Goal: Entertainment & Leisure: Consume media (video, audio)

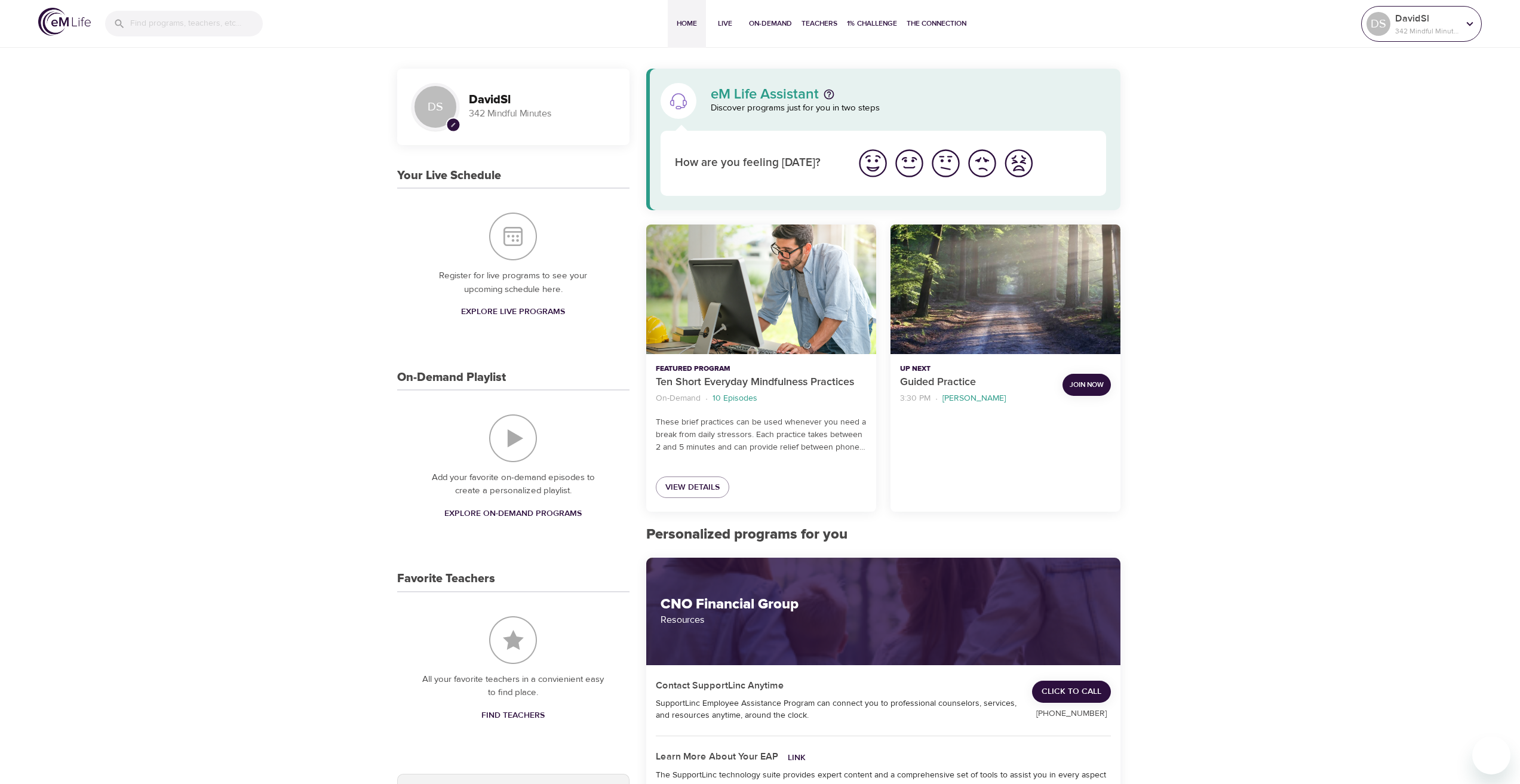
click at [1394, 26] on div "DavidSl 342 Mindful Minutes" at bounding box center [1426, 24] width 68 height 30
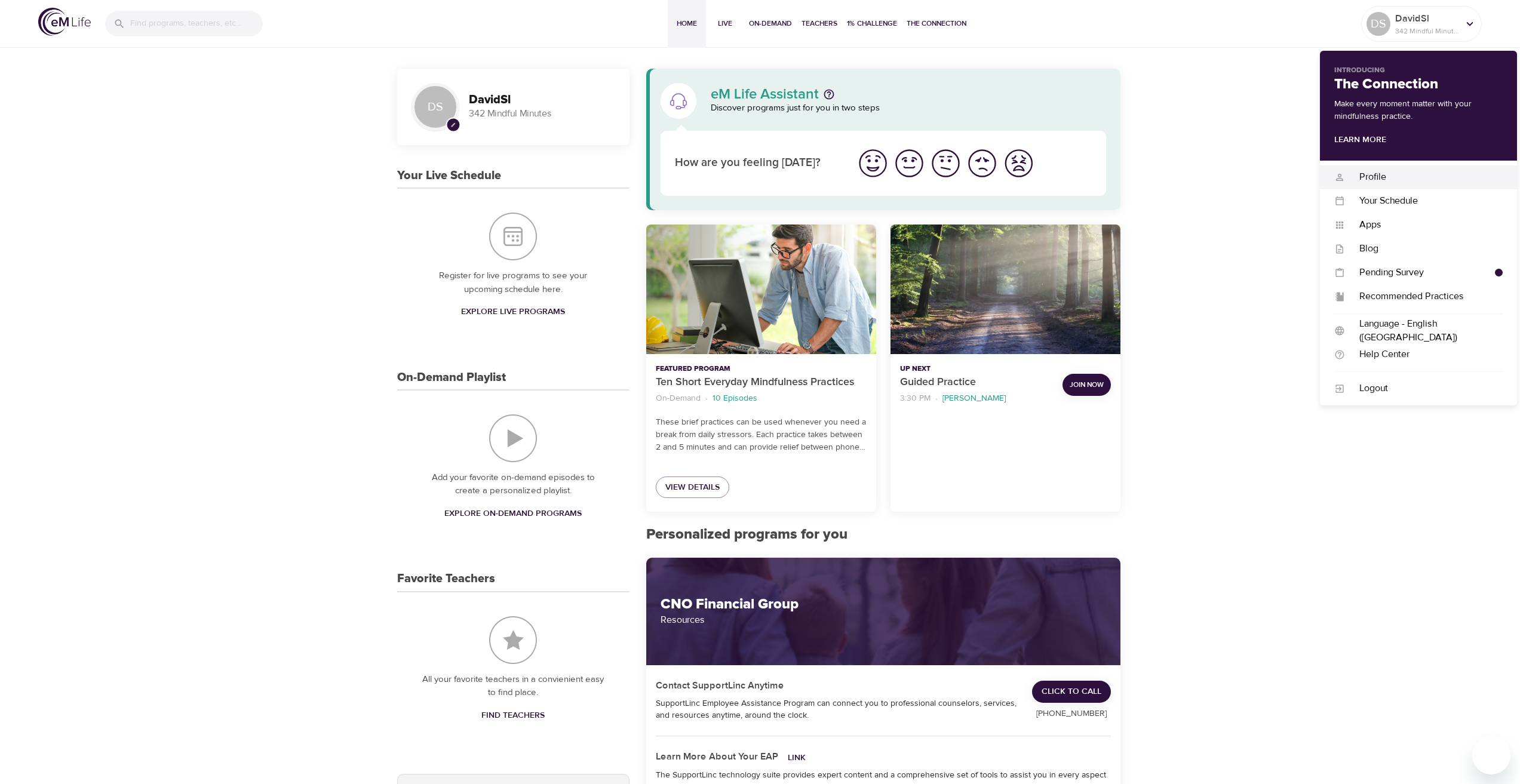
click at [1376, 176] on div "Profile" at bounding box center [1424, 176] width 158 height 14
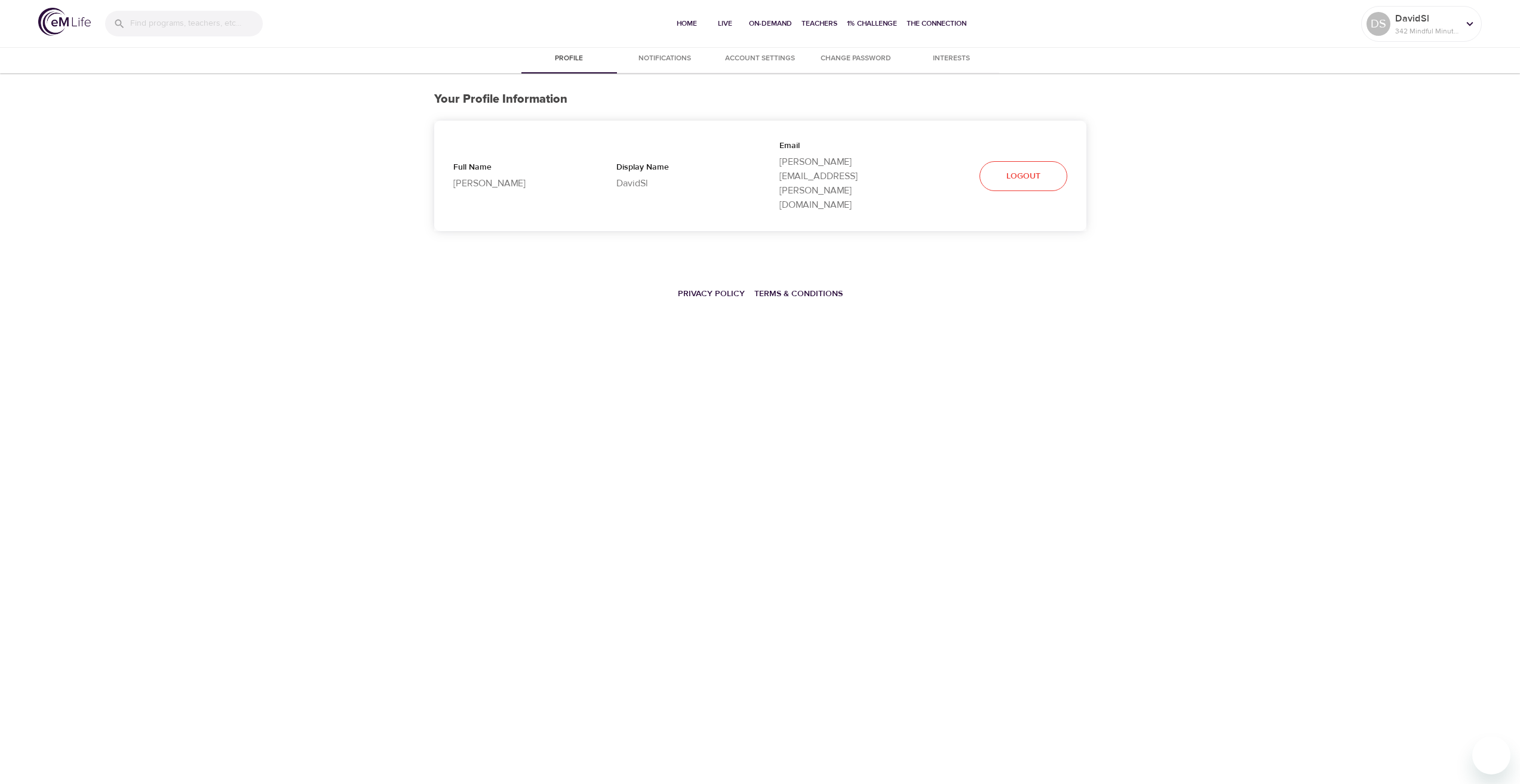
select select "10"
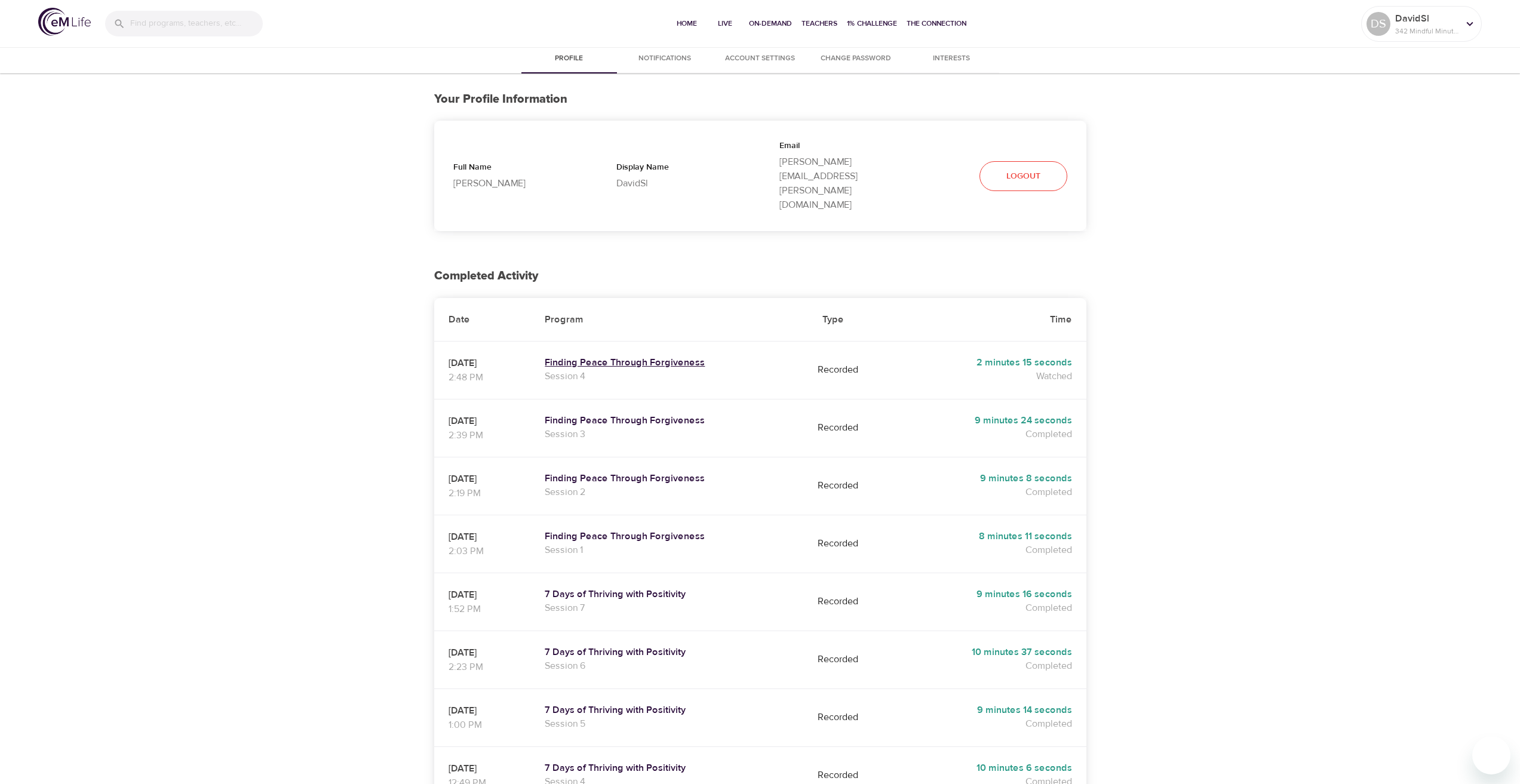
click at [657, 356] on h5 "Finding Peace Through Forgiveness" at bounding box center [669, 363] width 249 height 13
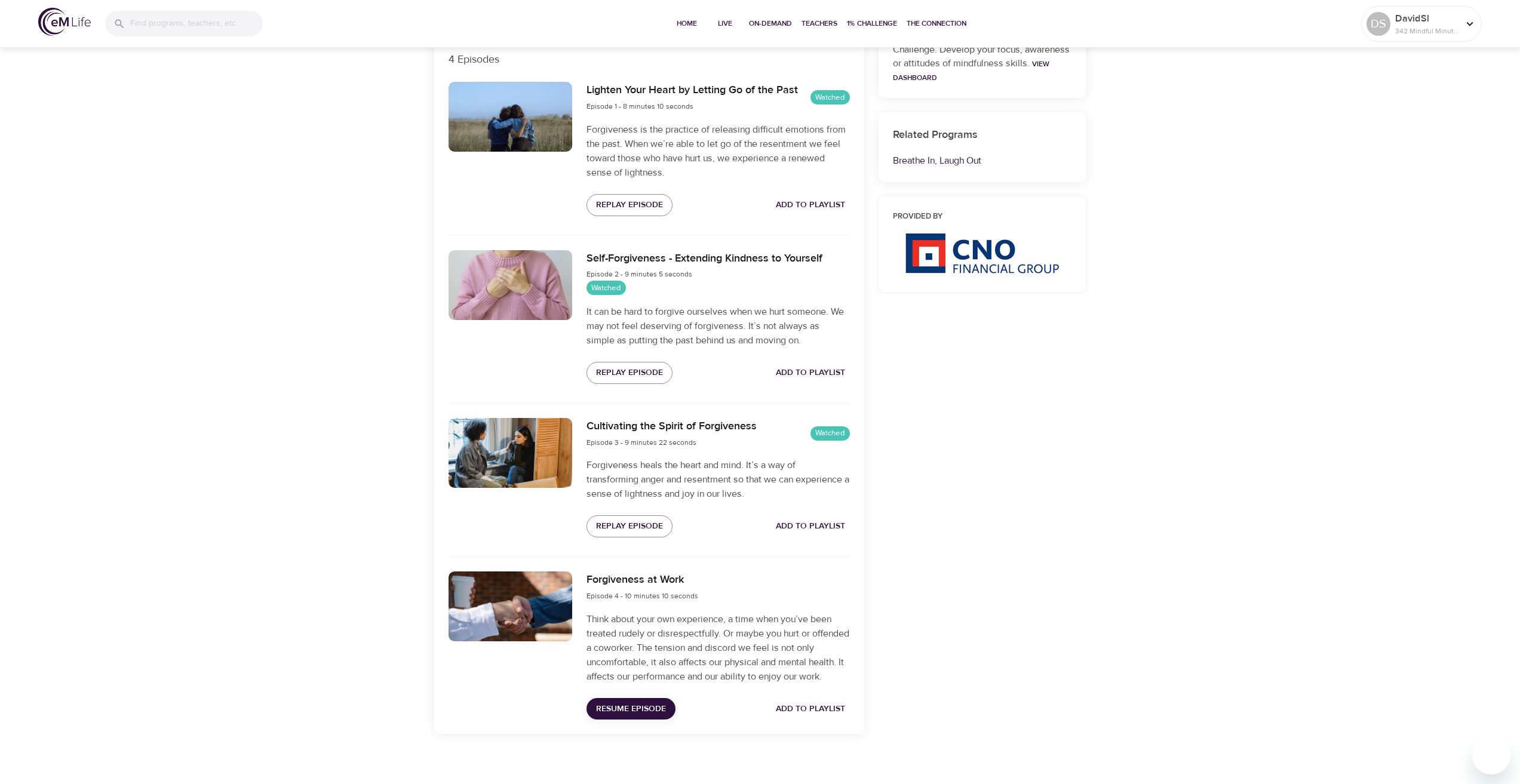
scroll to position [442, 0]
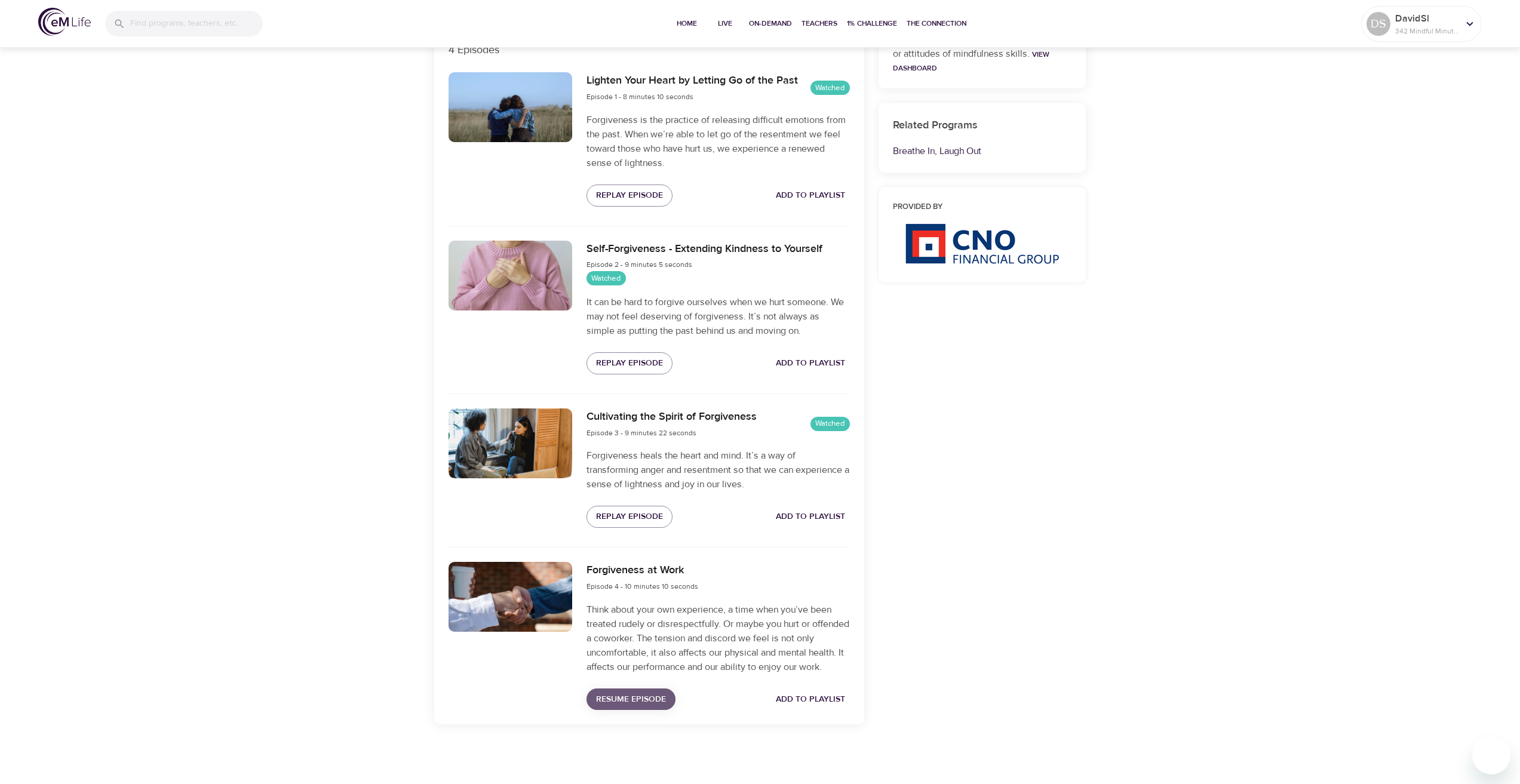
click at [655, 698] on span "Resume Episode" at bounding box center [631, 699] width 70 height 15
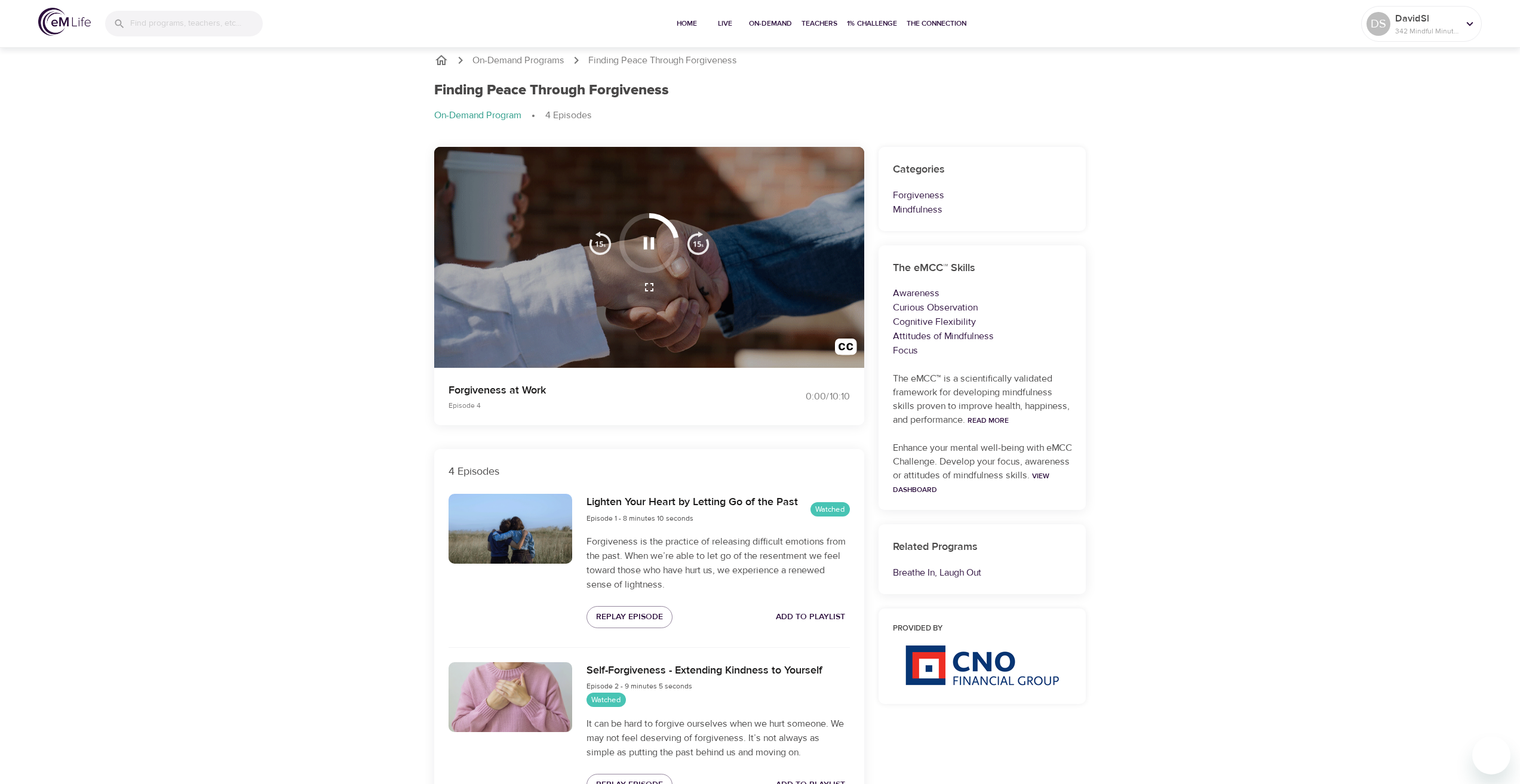
scroll to position [0, 0]
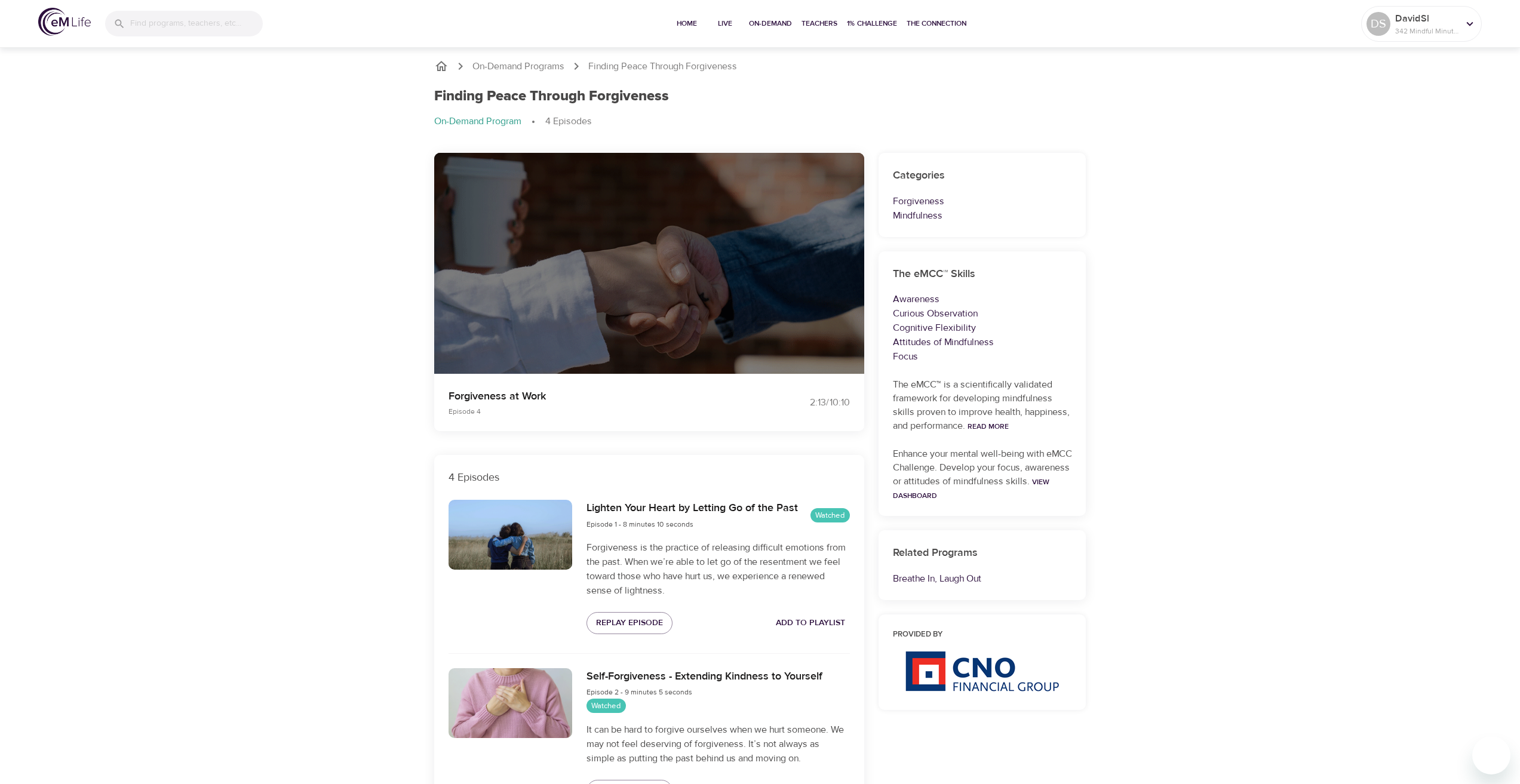
click at [1291, 348] on div "On-Demand Programs Finding Peace Through Forgiveness Finding Peace Through Forg…" at bounding box center [760, 628] width 1520 height 1167
click at [755, 18] on span "On-Demand" at bounding box center [771, 24] width 43 height 13
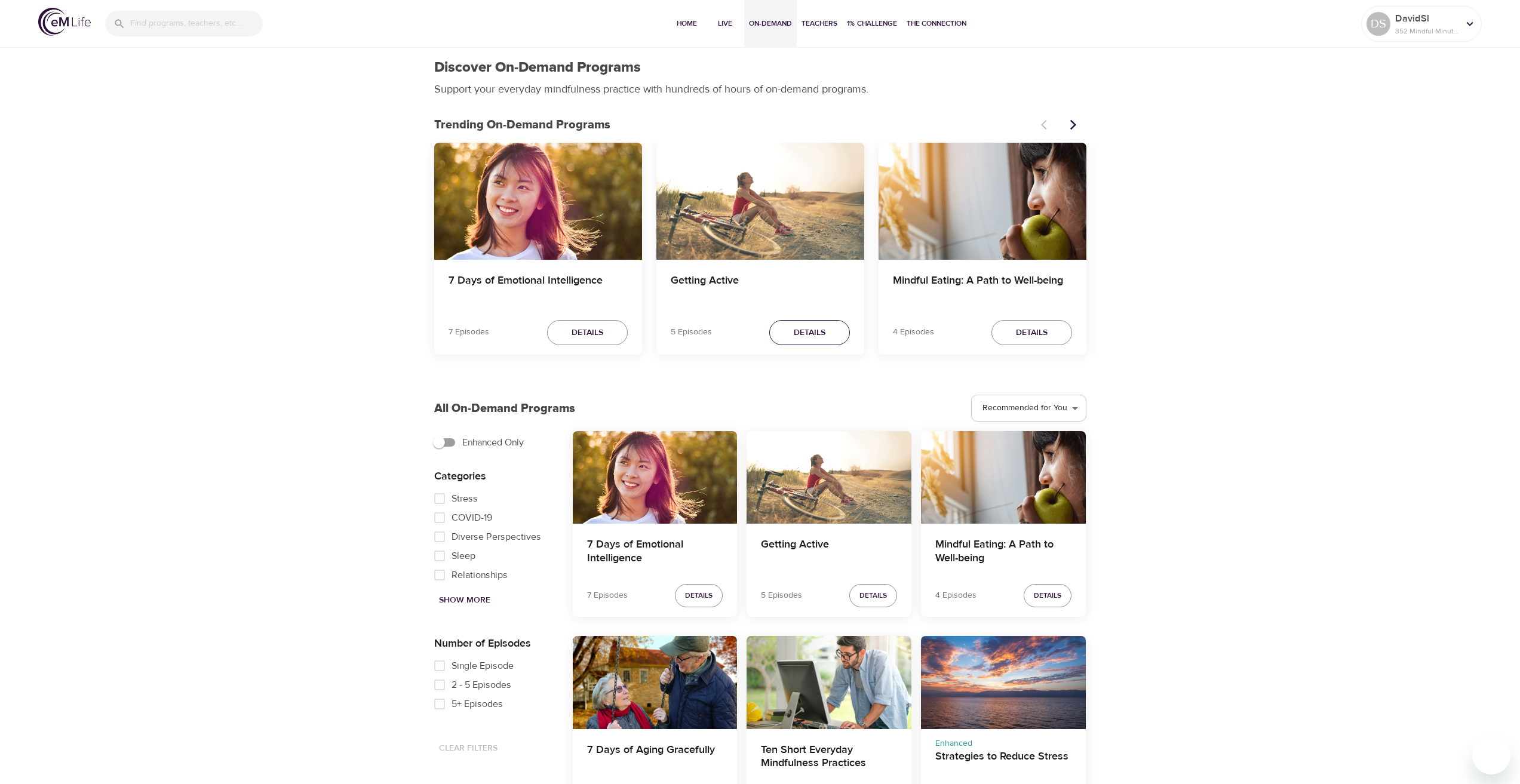
click at [786, 331] on button "Details" at bounding box center [809, 333] width 81 height 26
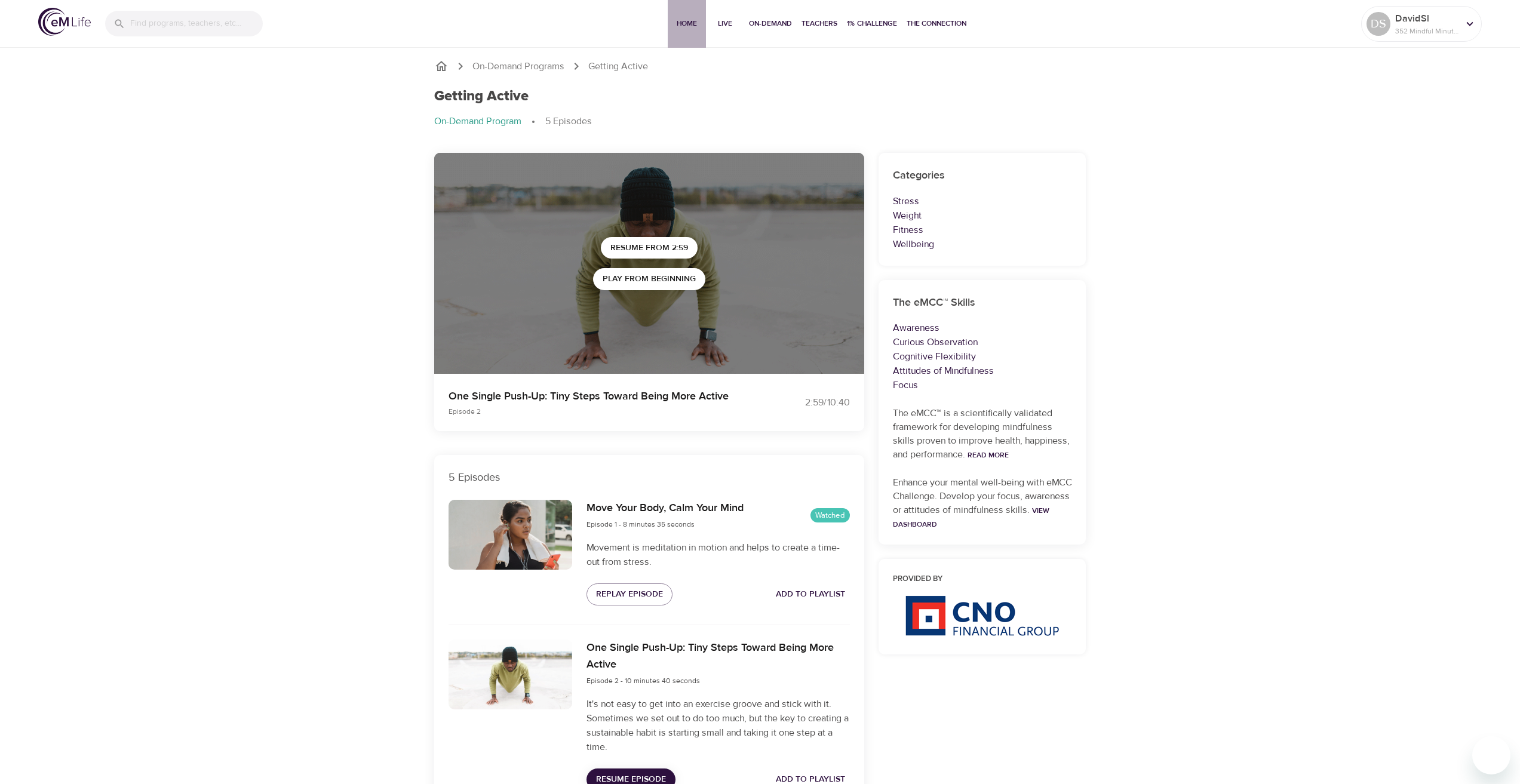
click at [676, 25] on span "Home" at bounding box center [687, 24] width 29 height 13
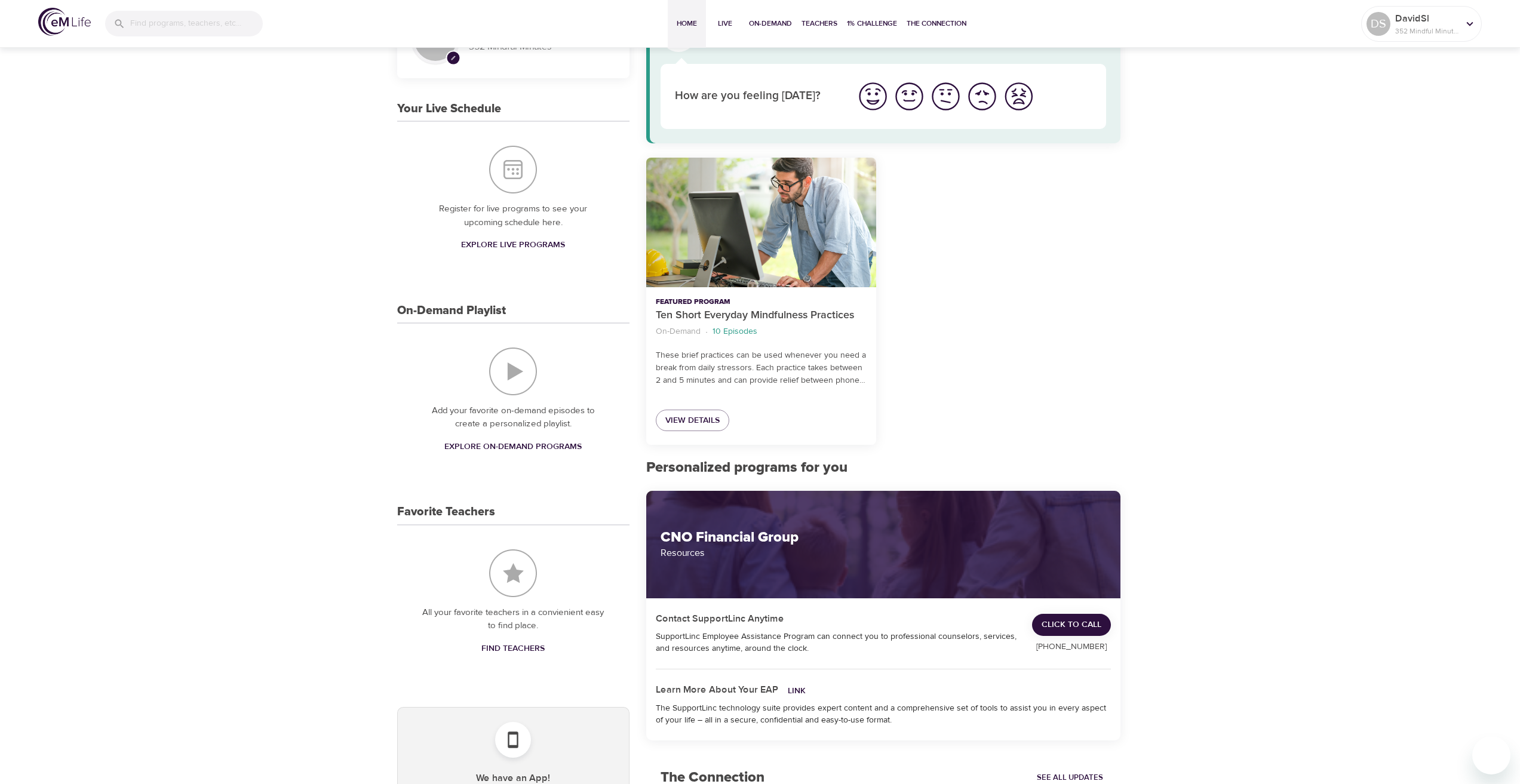
scroll to position [51, 0]
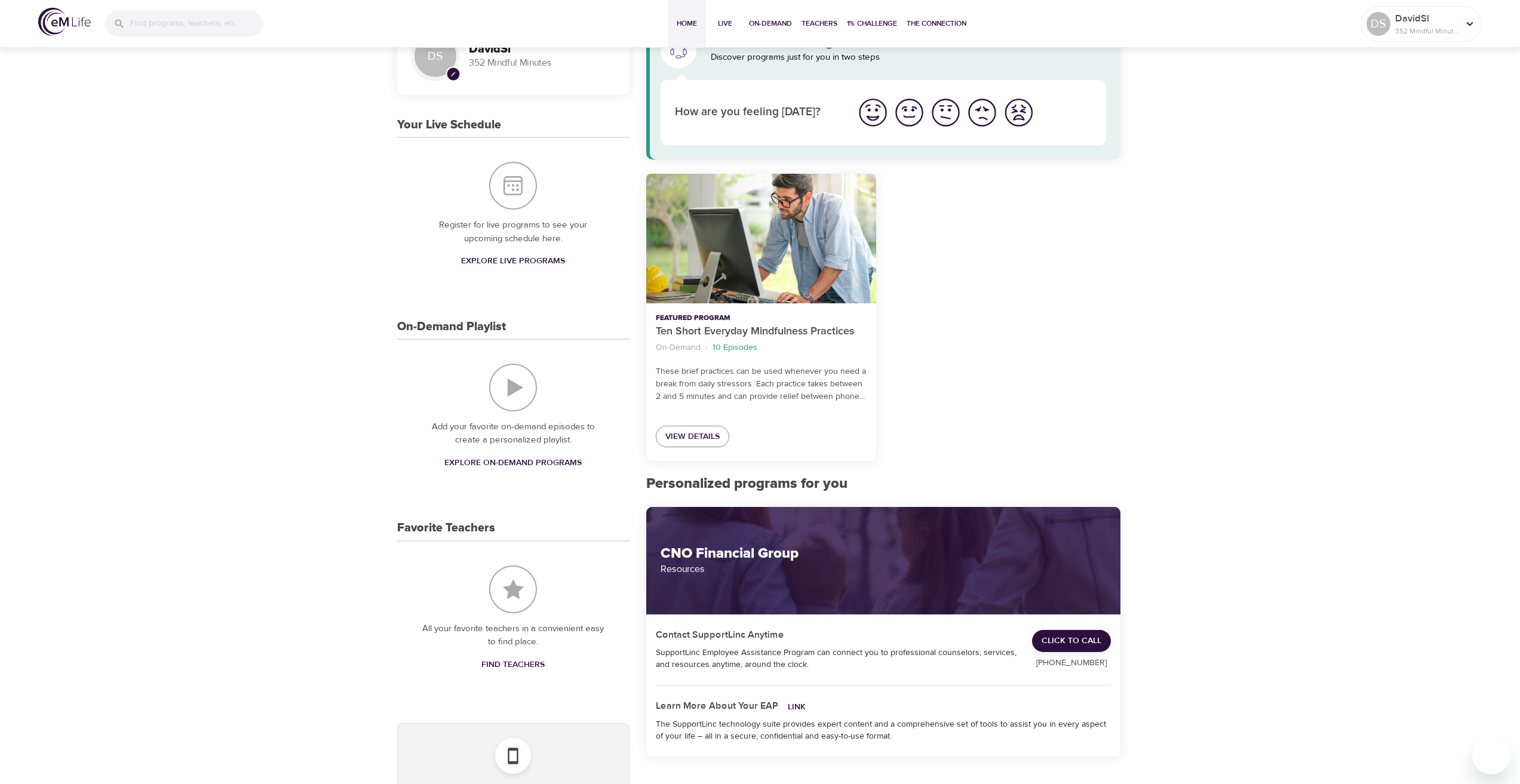
click at [501, 456] on span "Explore On-Demand Programs" at bounding box center [513, 463] width 137 height 15
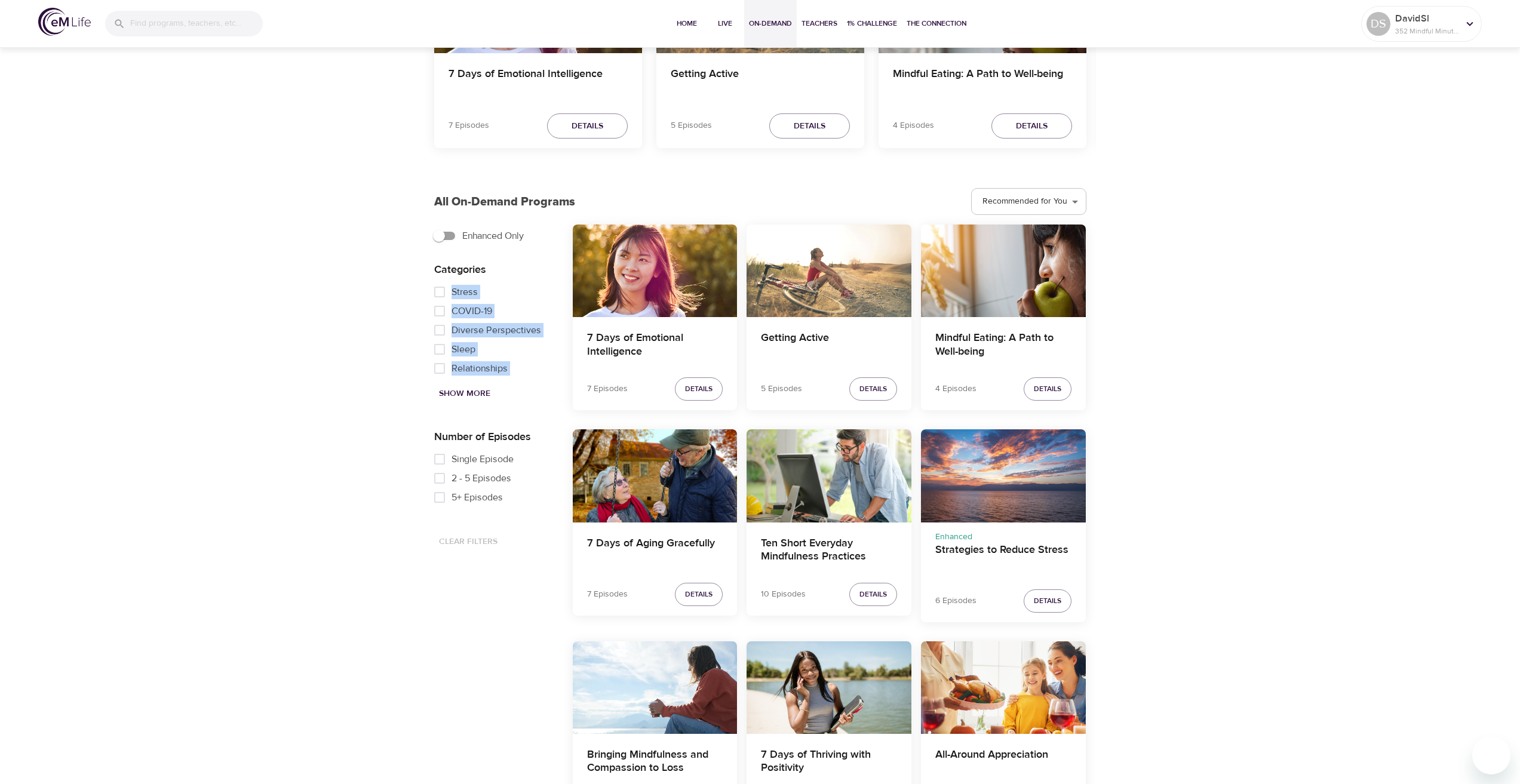
scroll to position [238, 0]
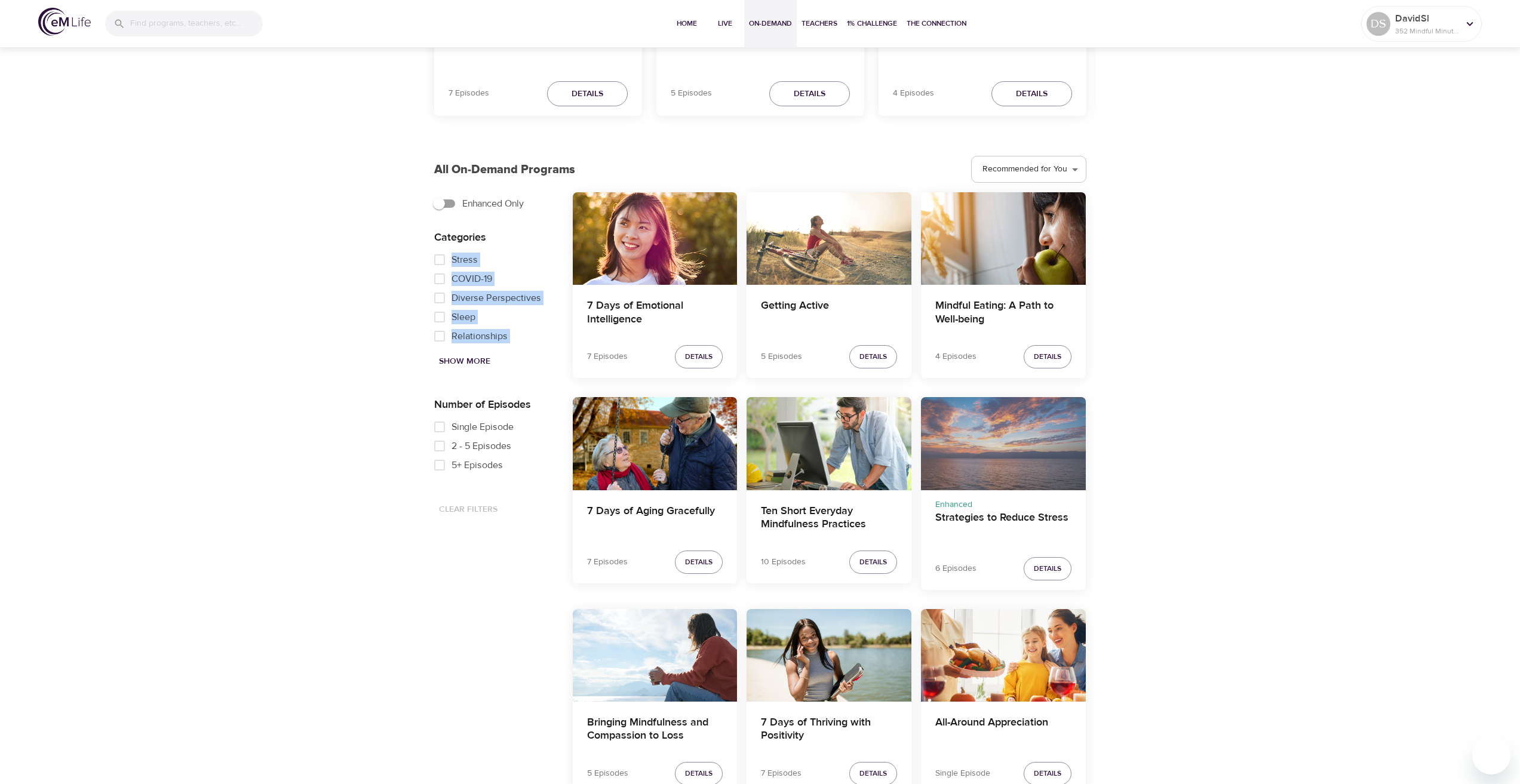
click at [1001, 481] on div "Strategies to Reduce Stress" at bounding box center [1003, 443] width 165 height 93
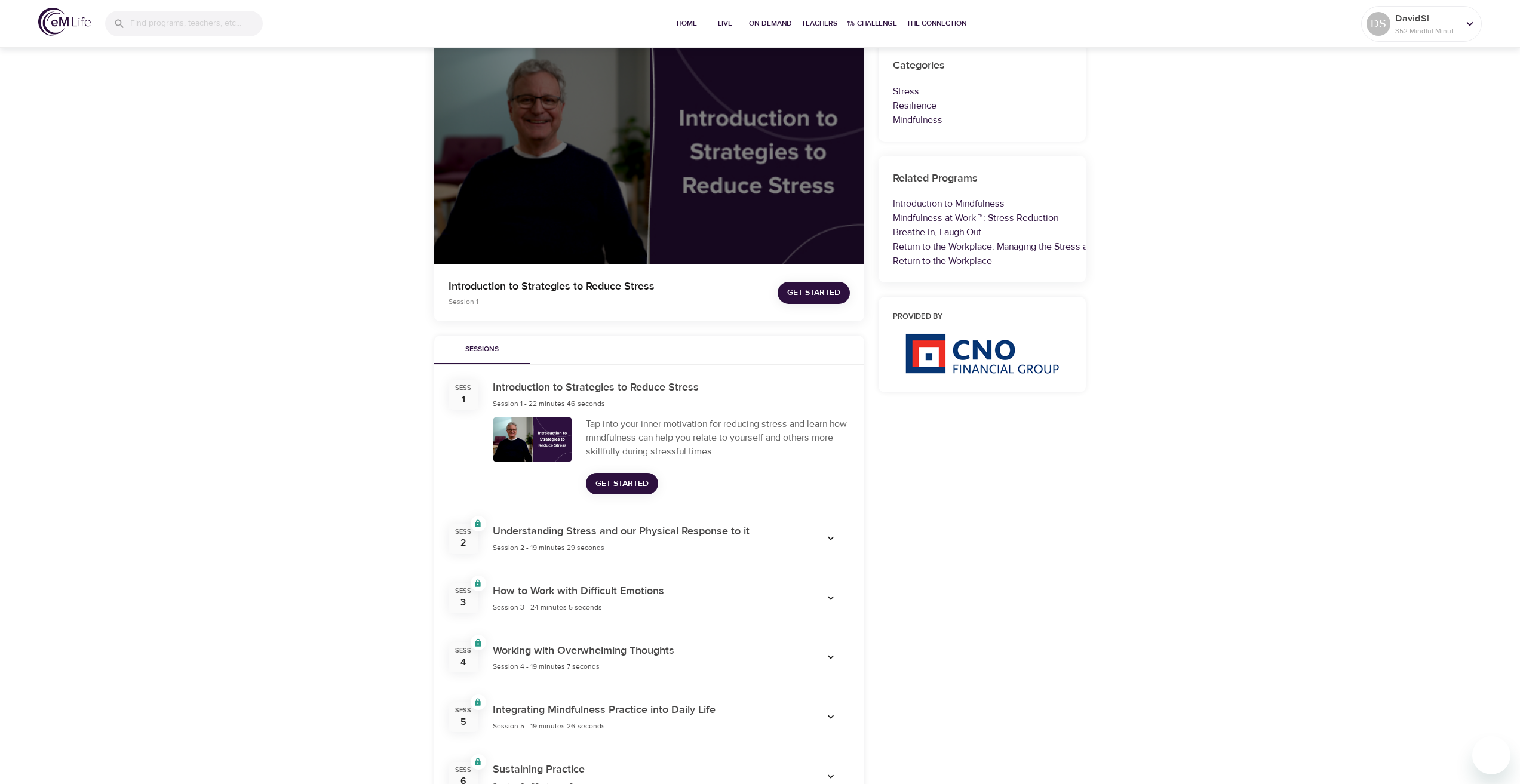
scroll to position [119, 0]
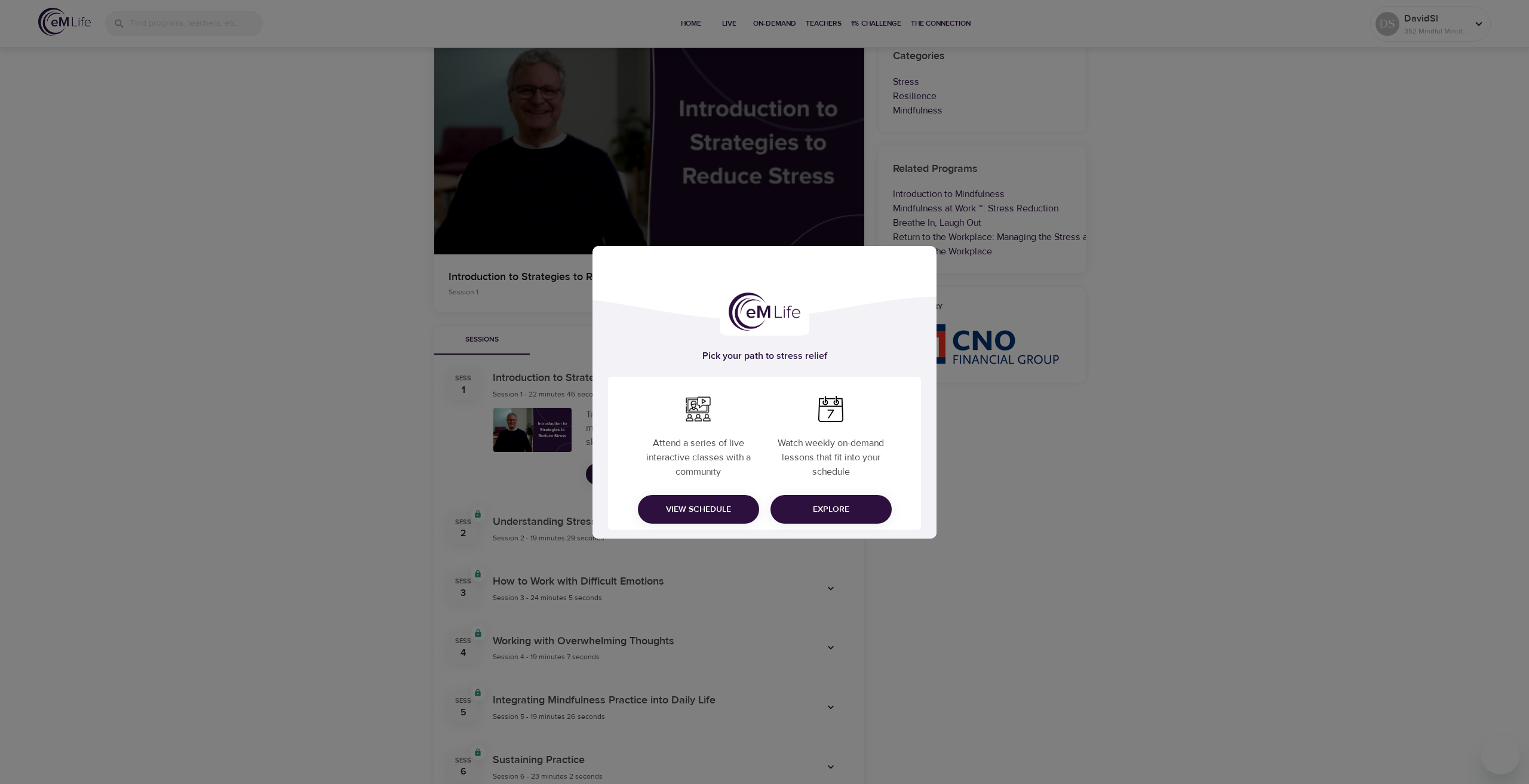
click at [1205, 458] on div "Pick your path to stress relief Attend a series of live interactive classes wit…" at bounding box center [764, 392] width 1529 height 784
click at [798, 506] on span "Explore" at bounding box center [831, 509] width 102 height 15
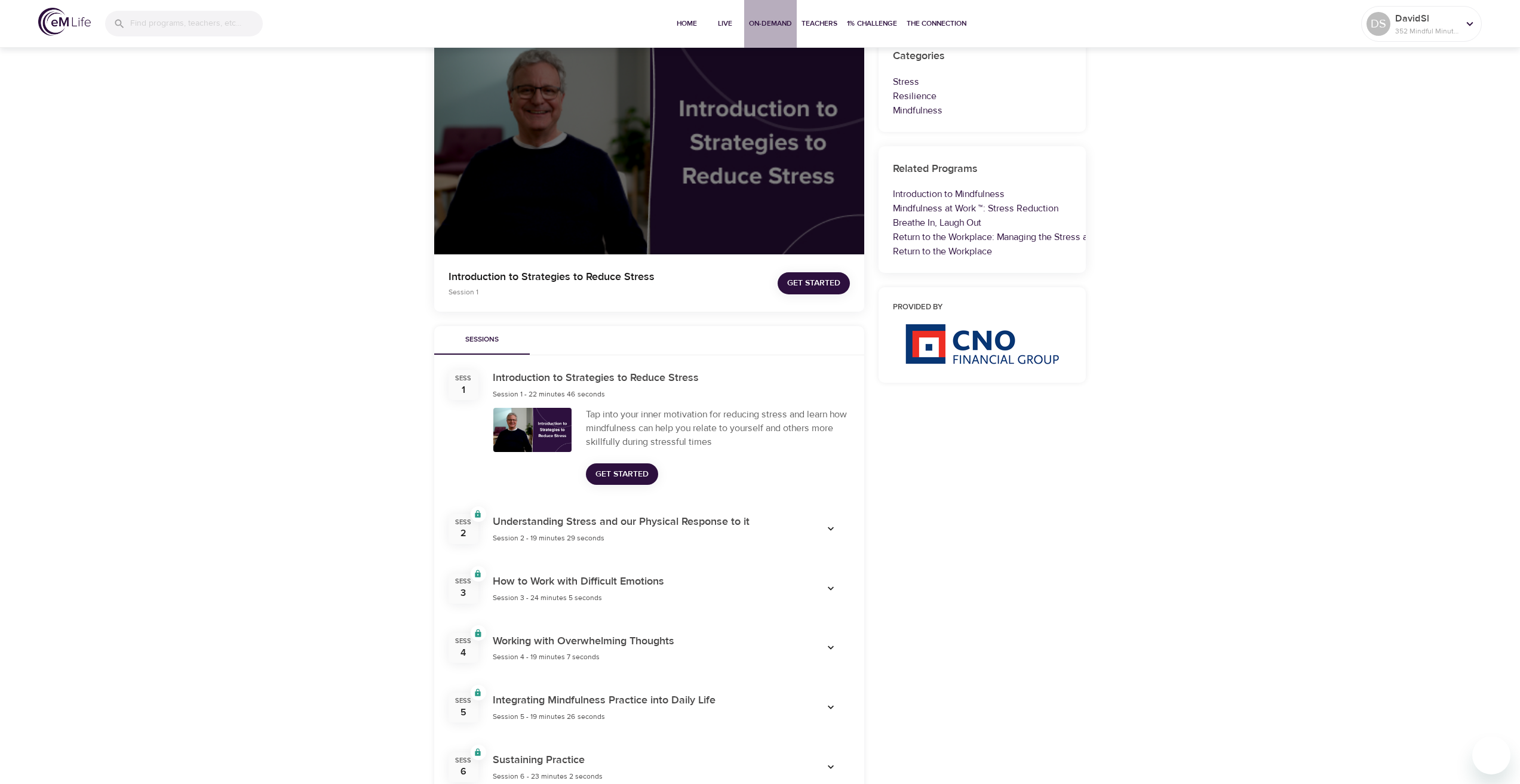
click at [752, 22] on span "On-Demand" at bounding box center [771, 24] width 43 height 13
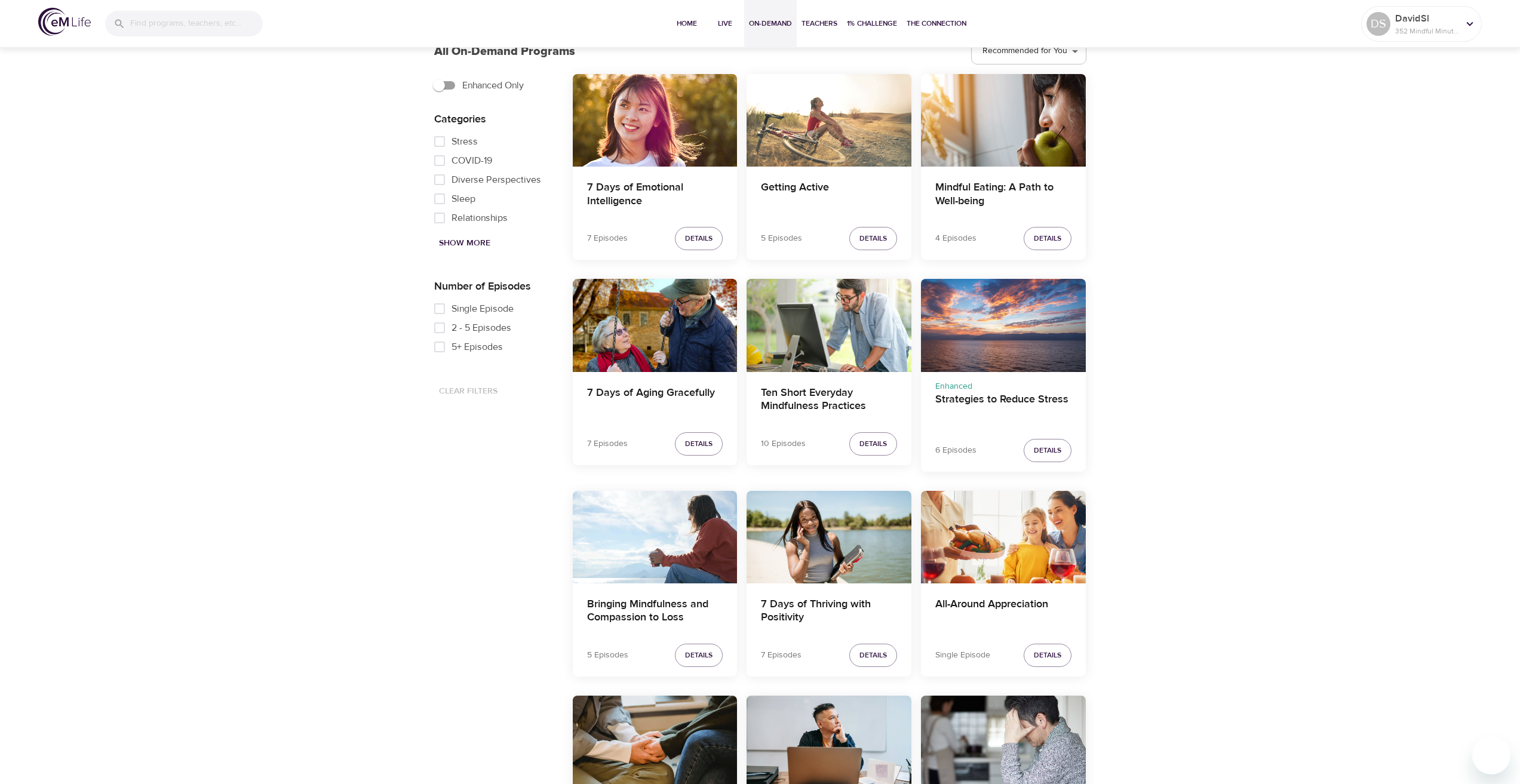
scroll to position [358, 0]
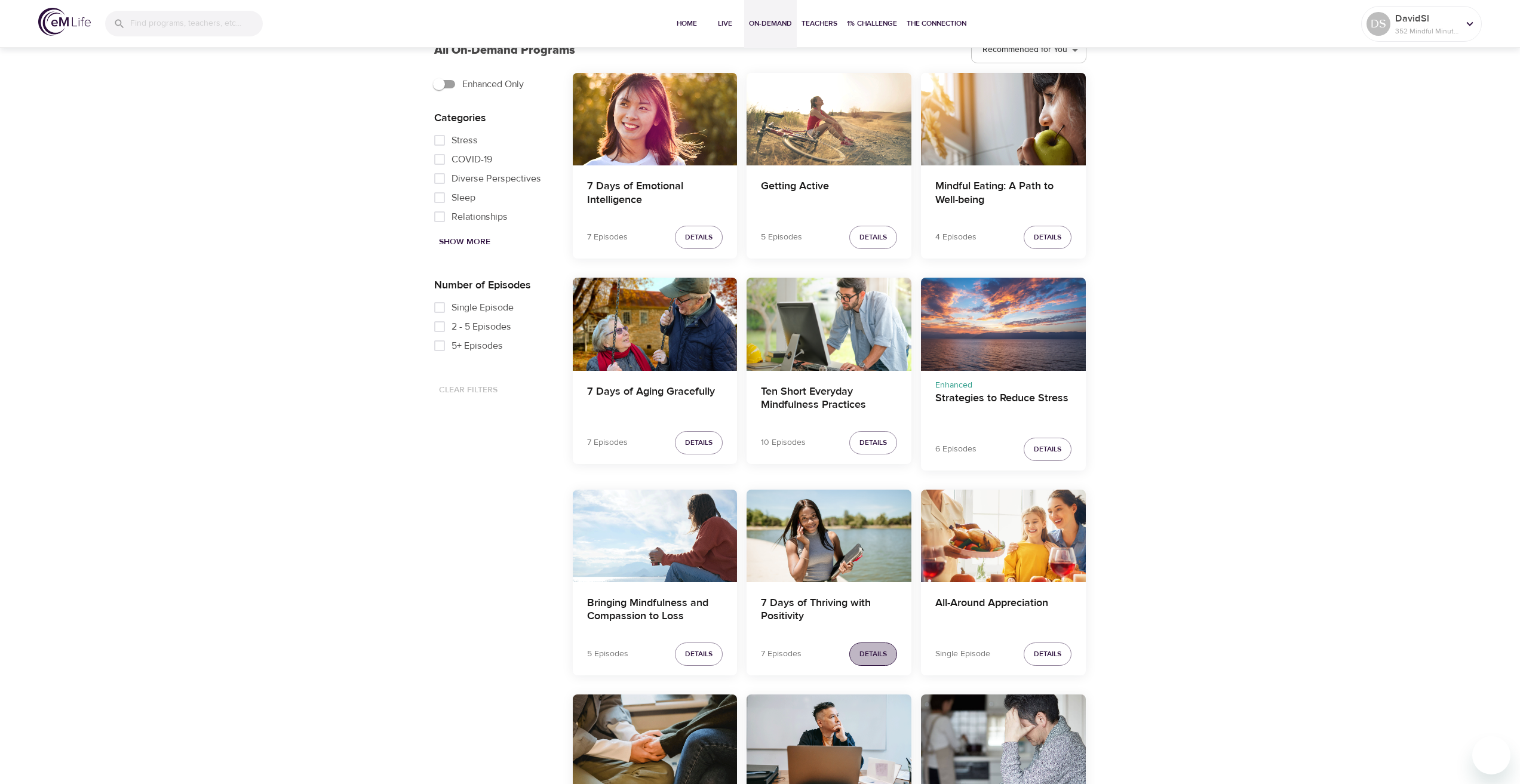
click at [865, 650] on span "Details" at bounding box center [873, 654] width 27 height 13
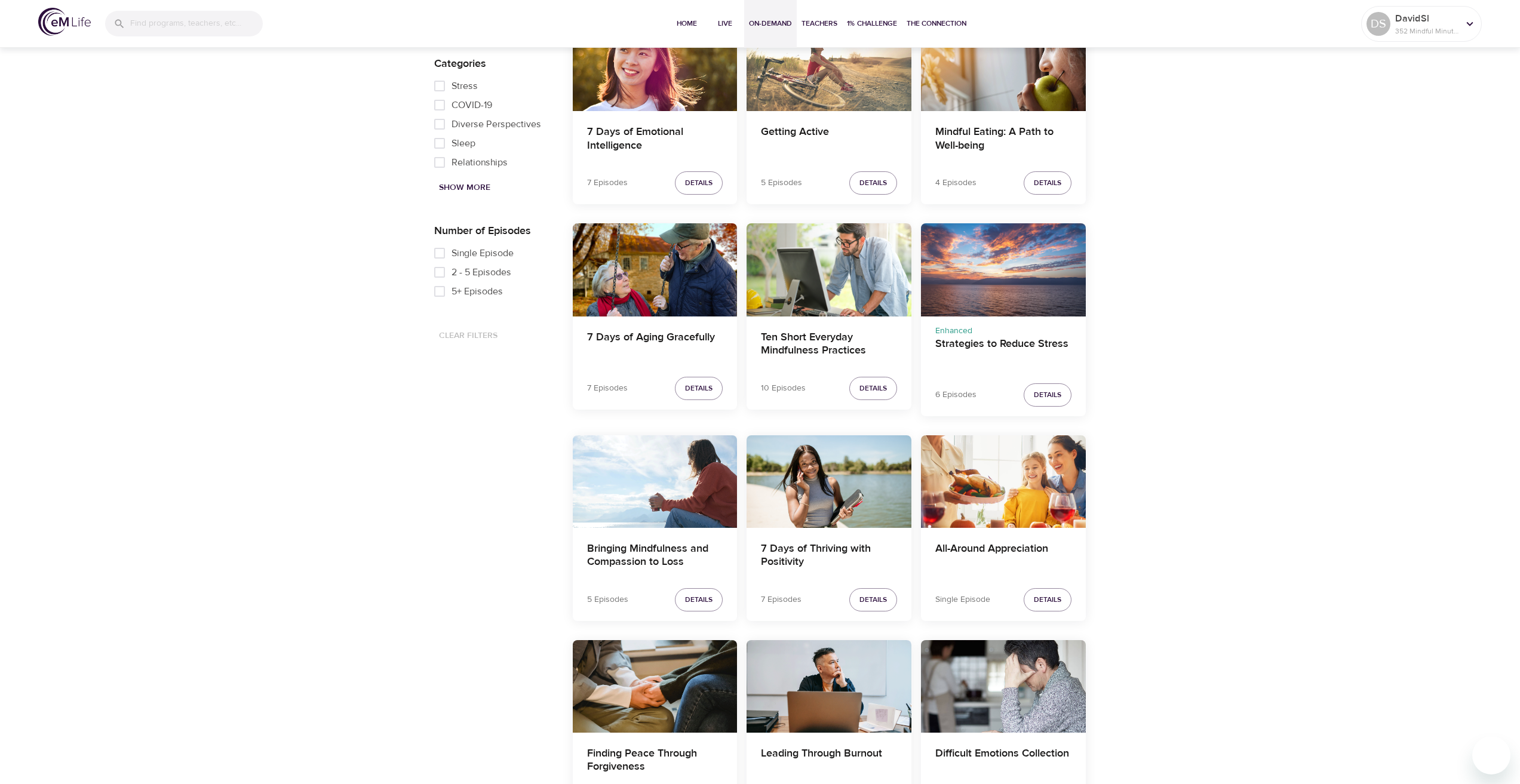
scroll to position [418, 0]
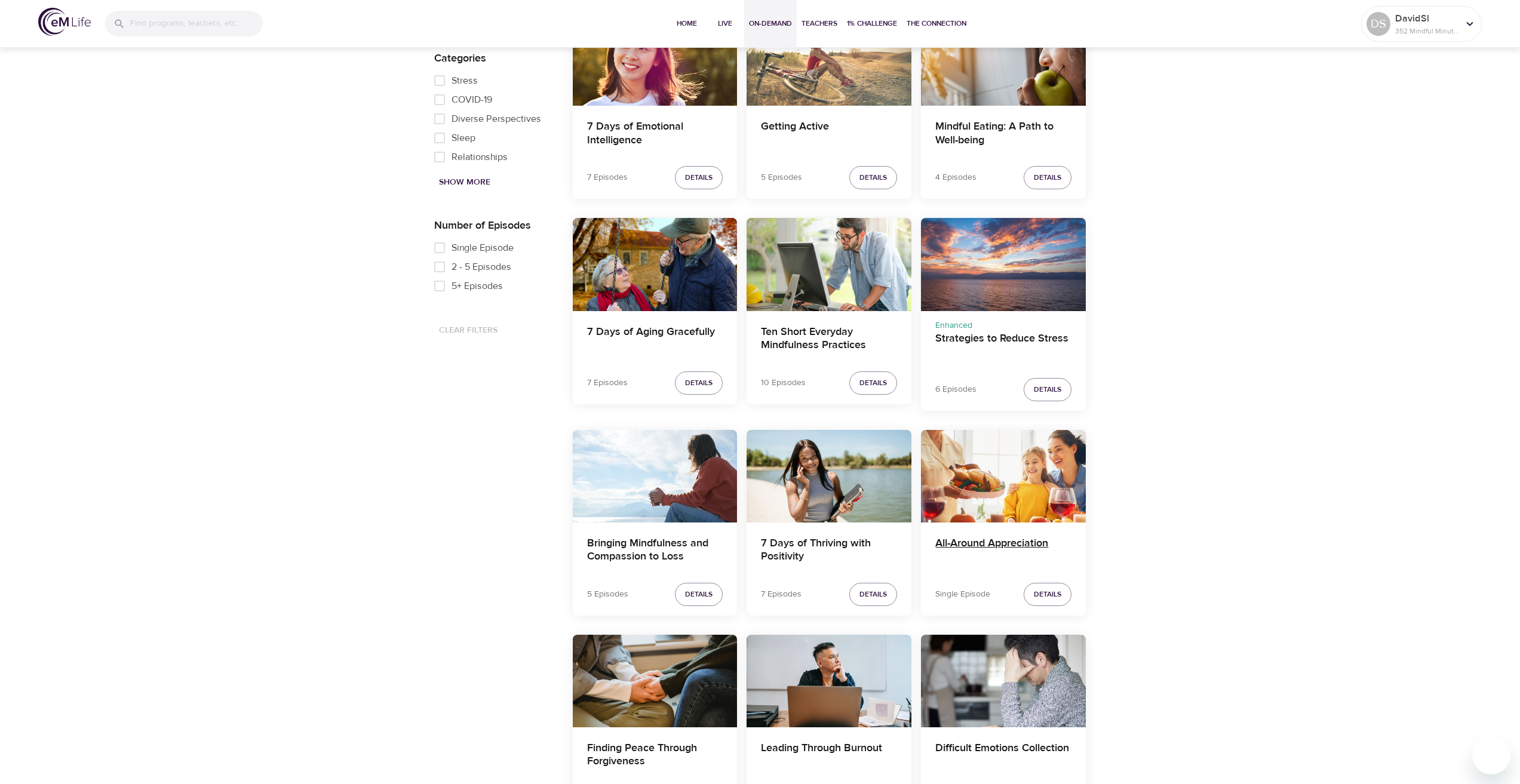
click at [961, 546] on h4 "All-Around Appreciation" at bounding box center [1003, 551] width 136 height 29
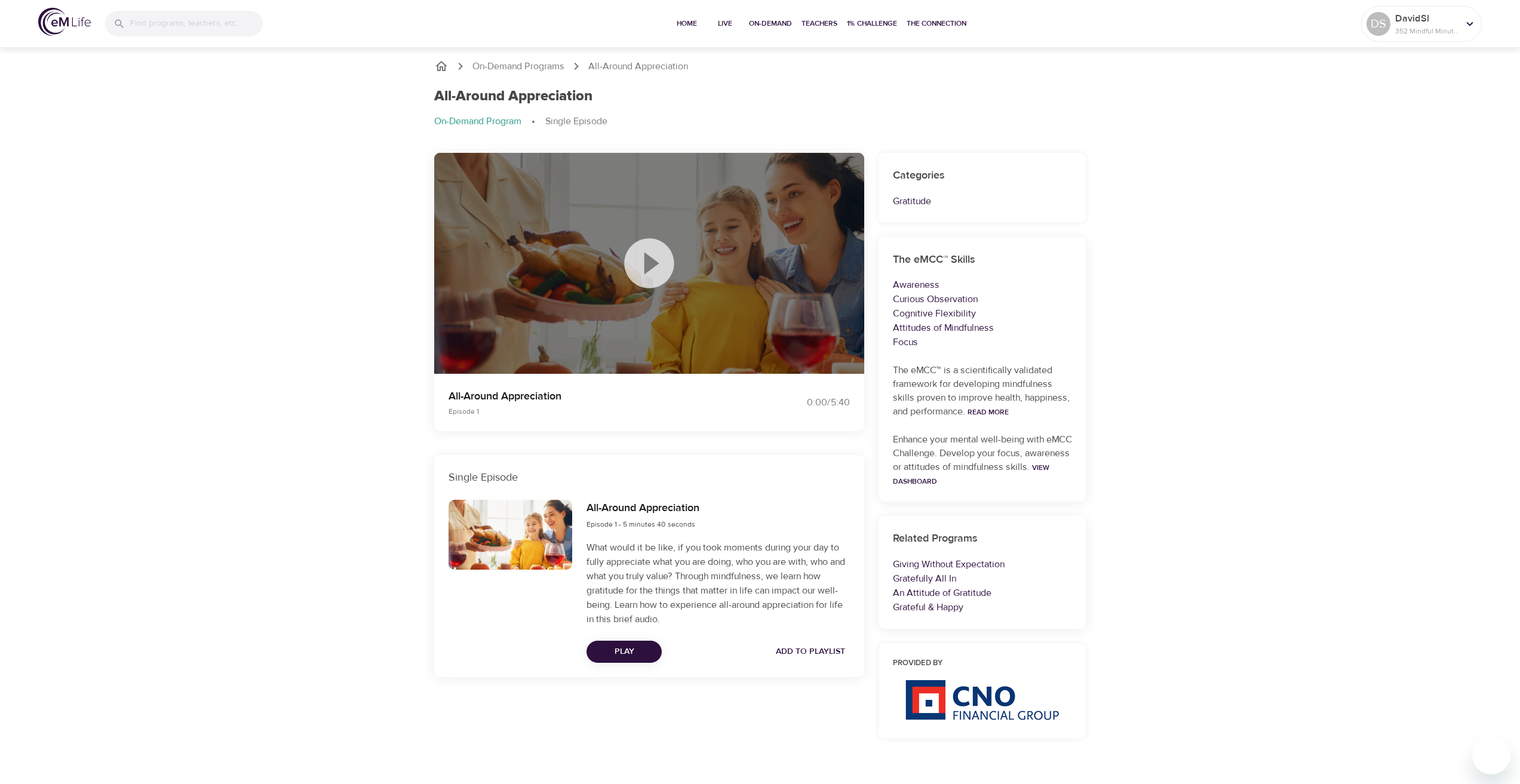
click at [633, 636] on div "All-Around Appreciation Episode 1 - 5 minutes 40 seconds What would it be like,…" at bounding box center [718, 581] width 277 height 177
click at [636, 650] on span "Play" at bounding box center [624, 651] width 56 height 15
click at [1388, 21] on div "DS" at bounding box center [1378, 24] width 24 height 24
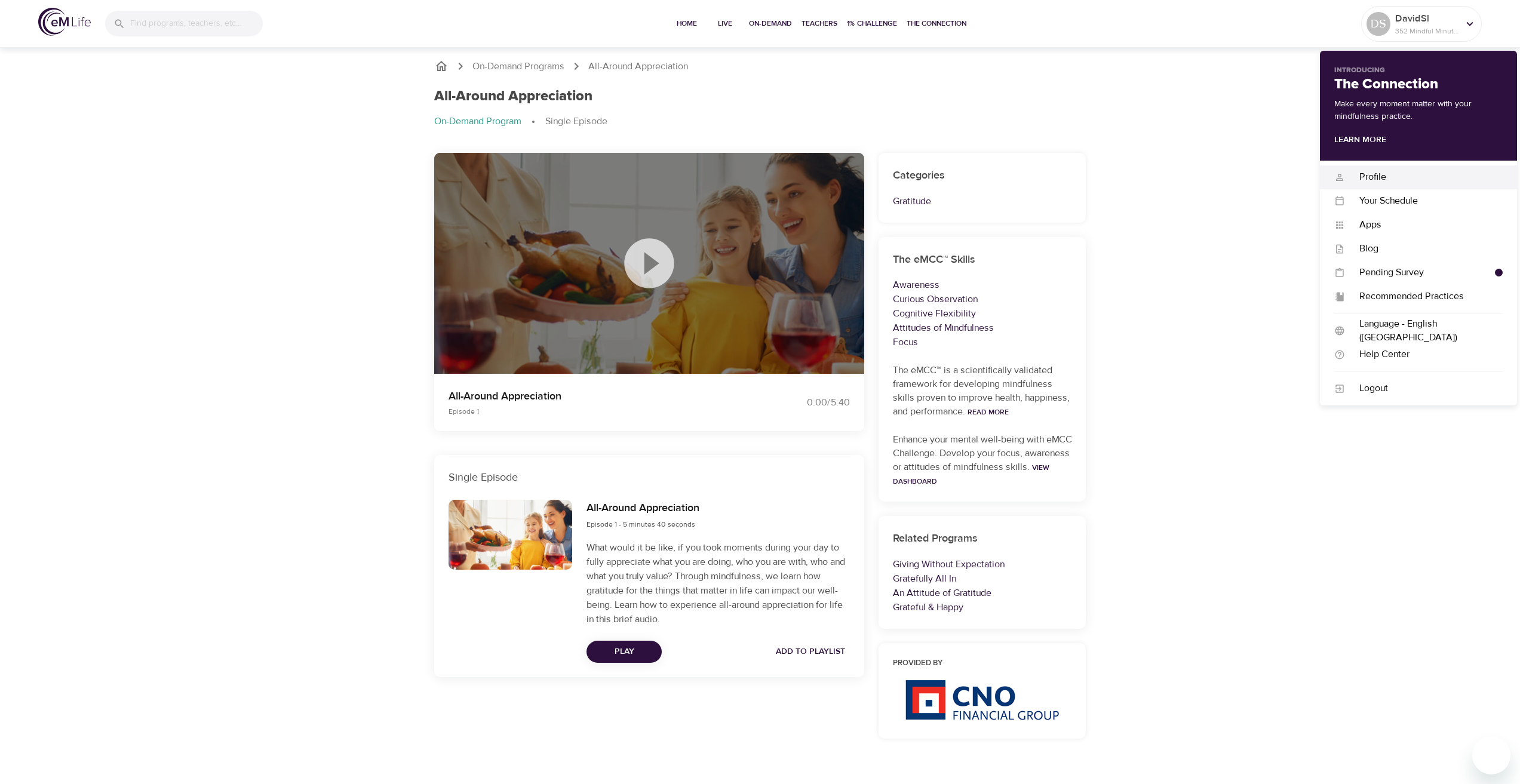
click at [1359, 170] on div "Profile" at bounding box center [1424, 176] width 158 height 14
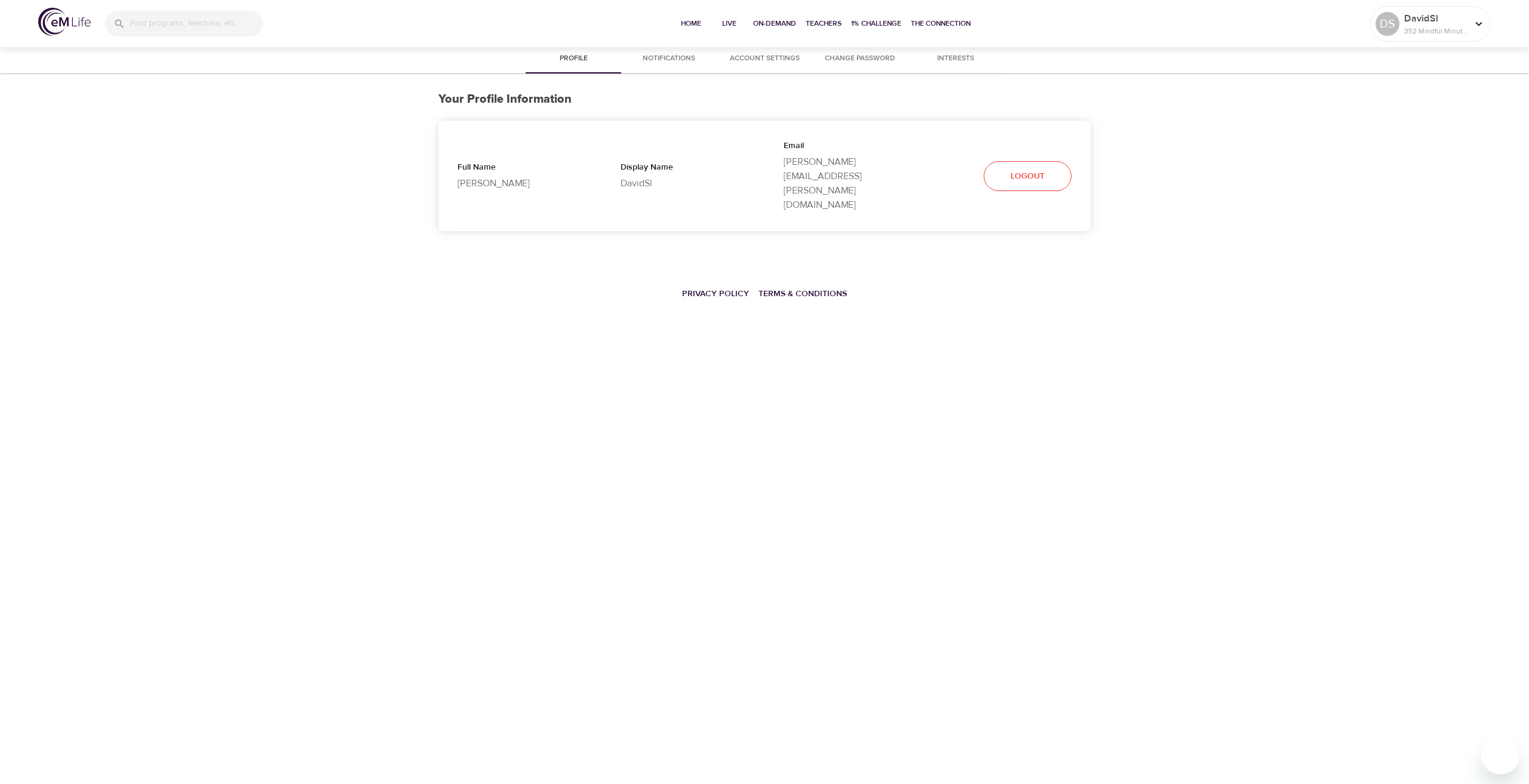
select select "10"
